Goal: Transaction & Acquisition: Obtain resource

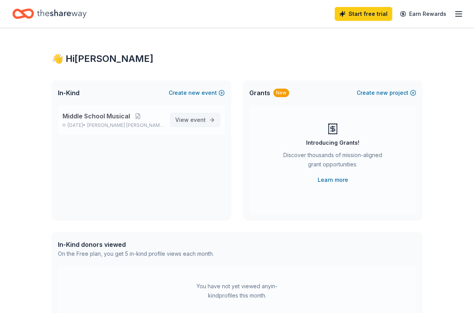
click at [203, 119] on span "event" at bounding box center [197, 119] width 15 height 7
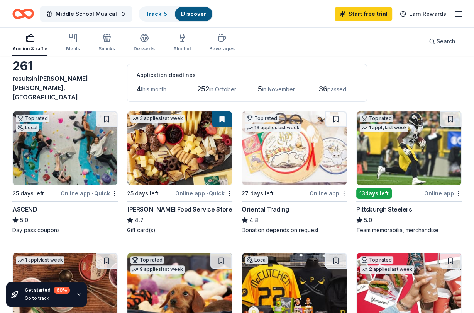
scroll to position [37, 0]
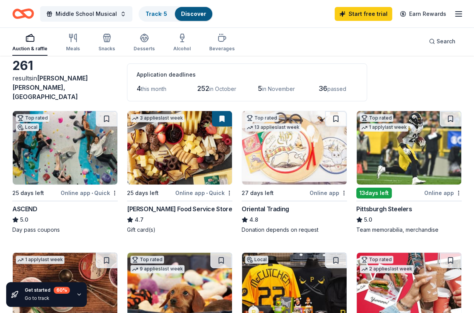
click at [170, 204] on div "Gordon Food Service Store" at bounding box center [179, 208] width 105 height 9
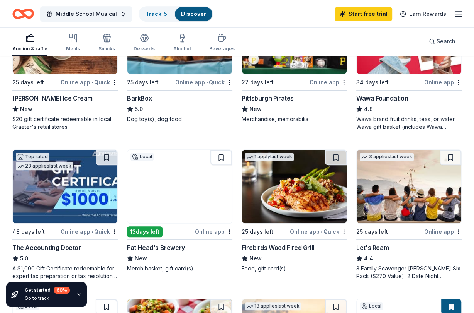
scroll to position [290, 0]
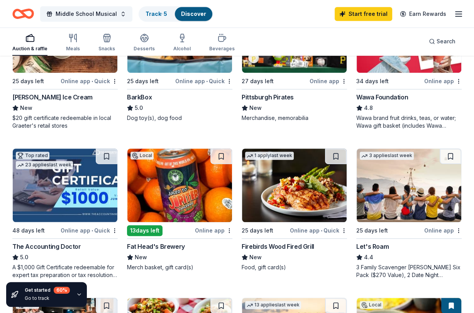
click at [168, 241] on div "Fat Head's Brewery" at bounding box center [156, 245] width 58 height 9
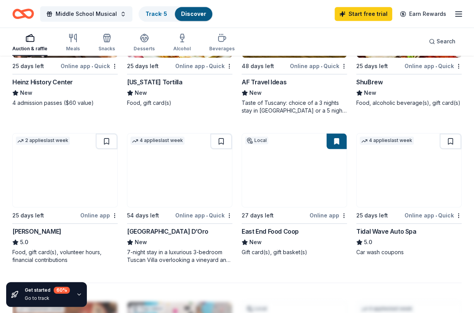
scroll to position [605, 0]
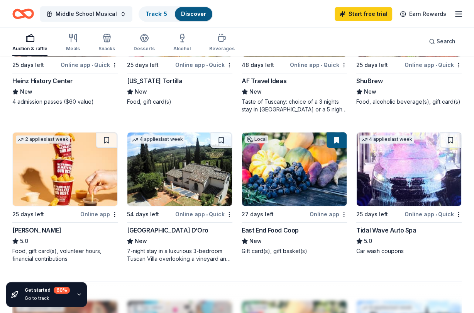
click at [27, 225] on div "[PERSON_NAME]" at bounding box center [36, 229] width 49 height 9
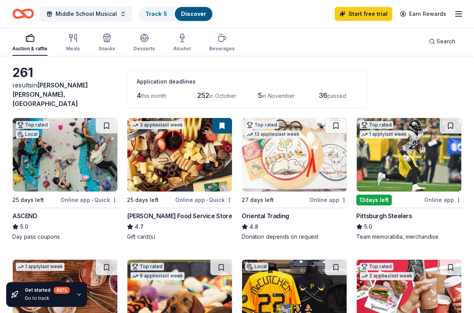
scroll to position [0, 0]
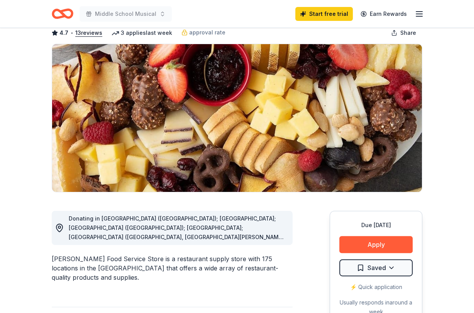
scroll to position [43, 0]
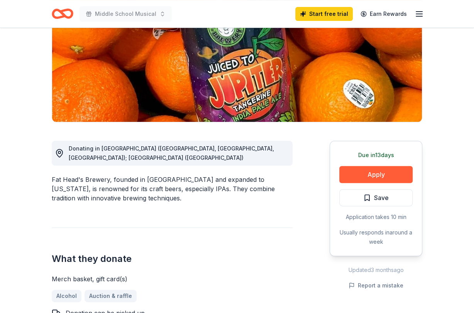
scroll to position [114, 0]
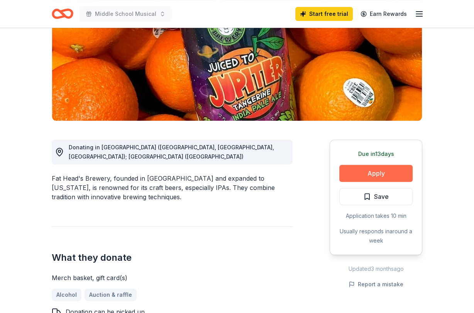
click at [367, 172] on button "Apply" at bounding box center [376, 173] width 73 height 17
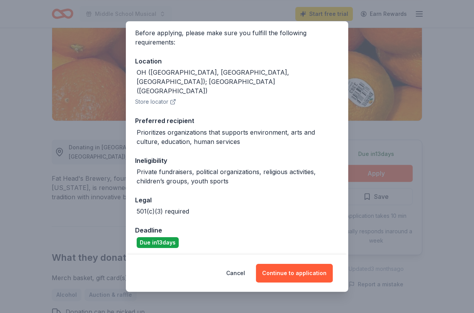
scroll to position [72, 0]
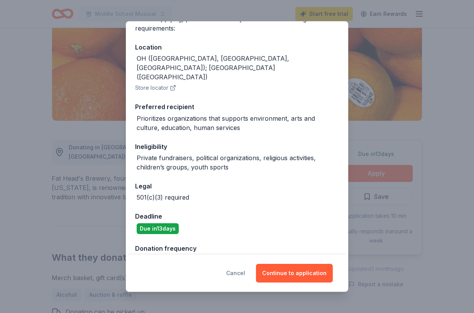
click at [237, 268] on button "Cancel" at bounding box center [235, 272] width 19 height 19
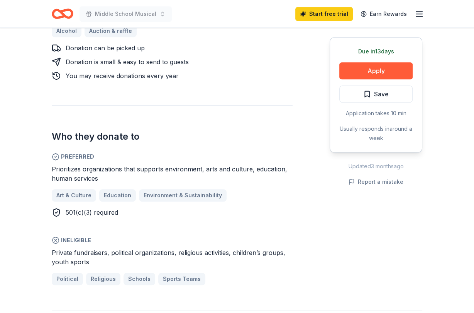
scroll to position [378, 0]
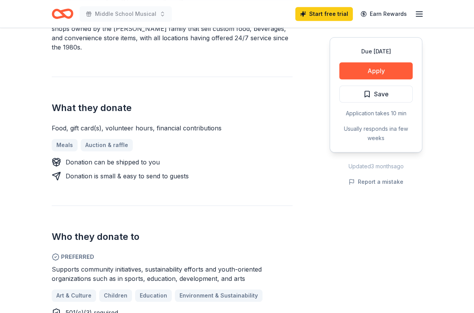
scroll to position [383, 0]
